Goal: Transaction & Acquisition: Purchase product/service

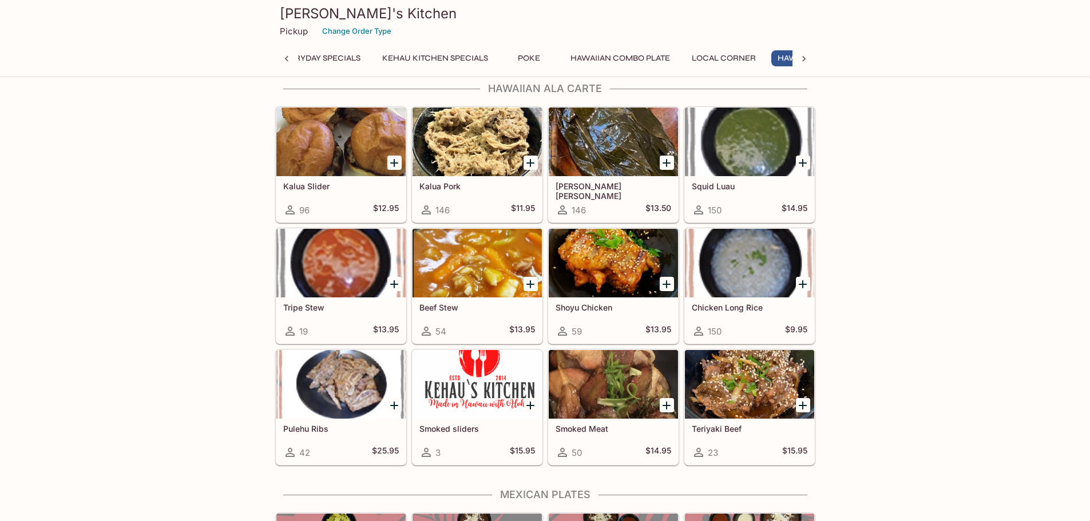
scroll to position [0, 112]
click at [348, 276] on div at bounding box center [340, 263] width 129 height 69
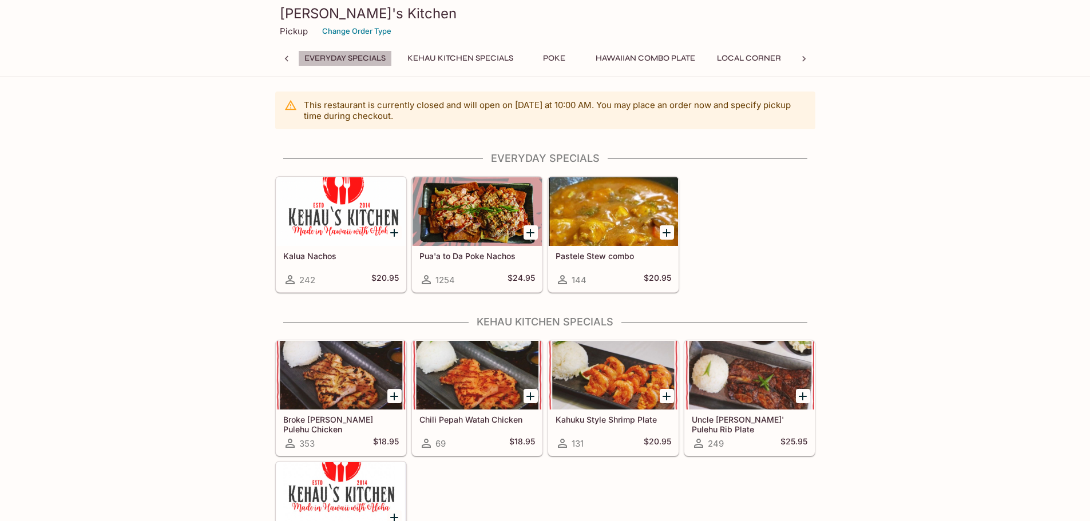
click at [338, 54] on button "Everyday Specials" at bounding box center [345, 58] width 94 height 16
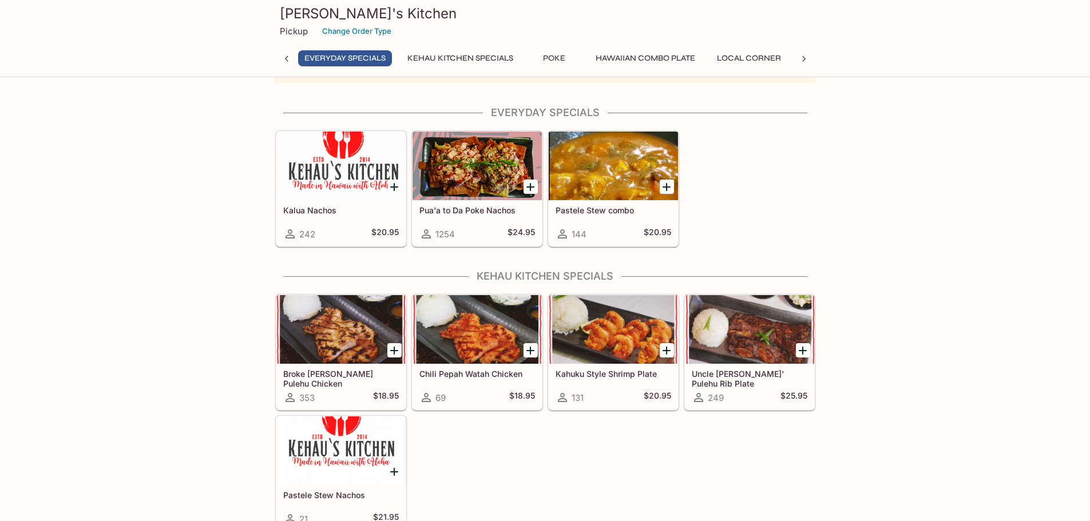
scroll to position [55, 0]
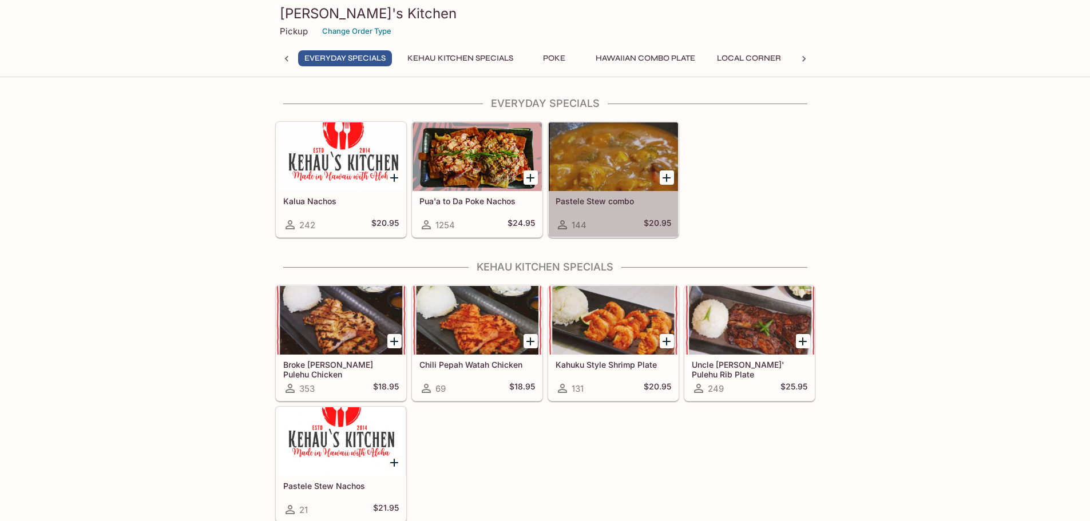
click at [603, 160] on div at bounding box center [613, 156] width 129 height 69
